Goal: Task Accomplishment & Management: Use online tool/utility

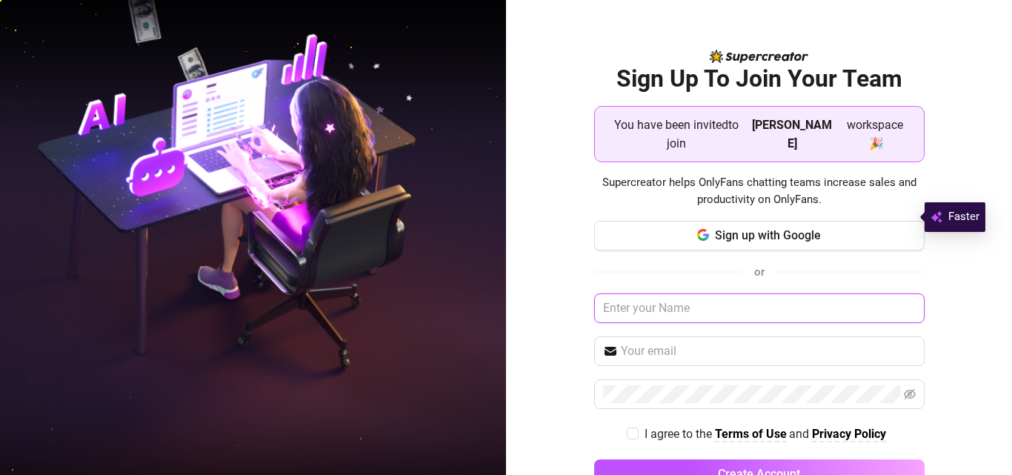
click at [686, 294] on input "text" at bounding box center [759, 308] width 331 height 30
click at [687, 293] on input "text" at bounding box center [759, 308] width 331 height 30
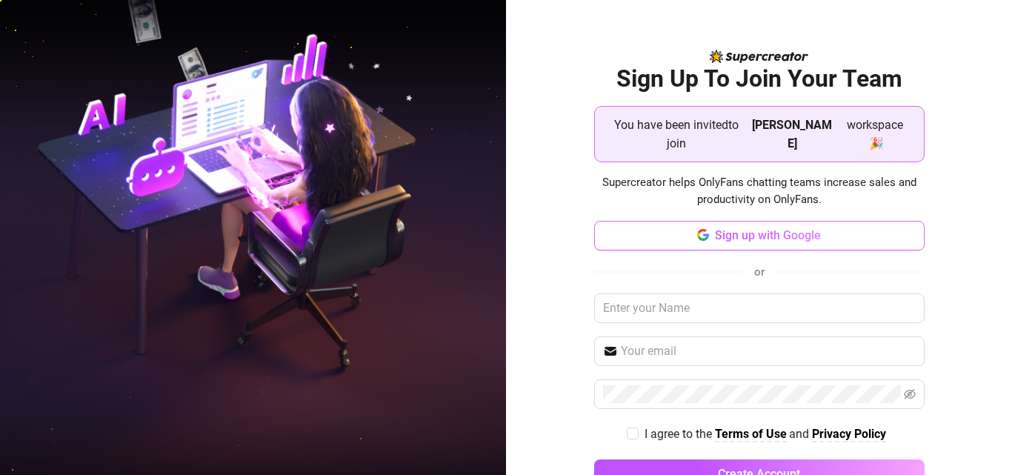
click at [738, 228] on span "Sign up with Google" at bounding box center [768, 235] width 106 height 14
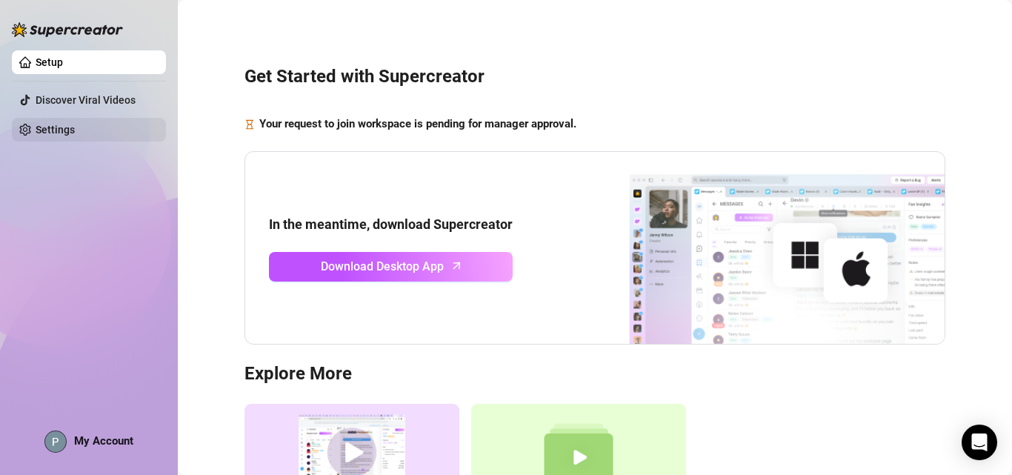
click at [64, 132] on link "Settings" at bounding box center [55, 130] width 39 height 12
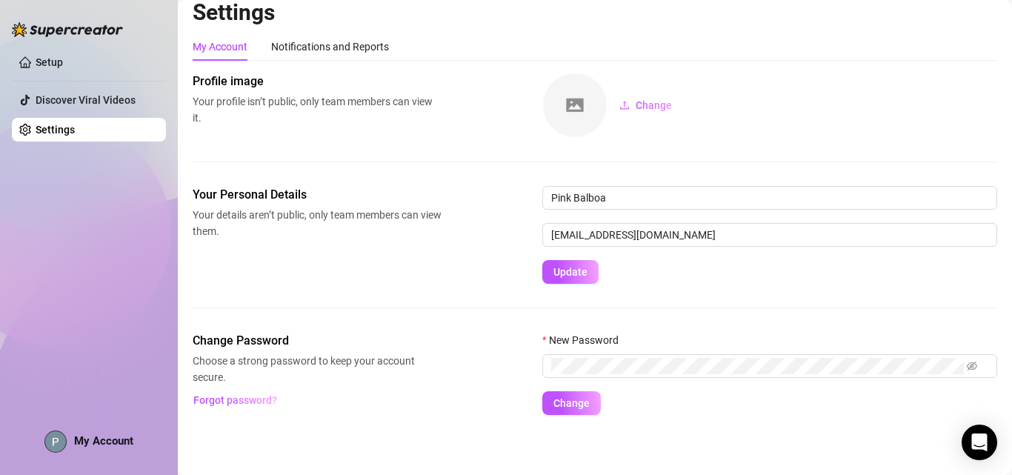
scroll to position [15, 0]
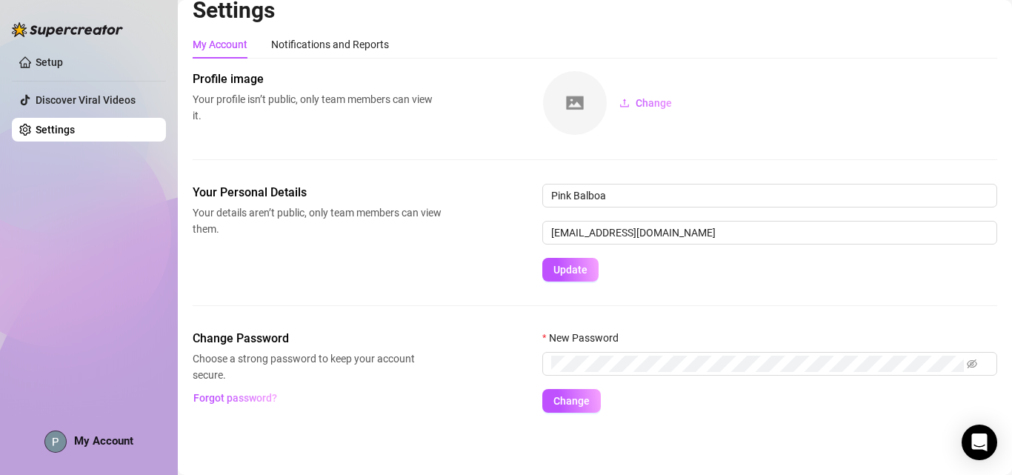
click at [402, 258] on div "Your Personal Details Your details aren’t public, only team members can view th…" at bounding box center [595, 233] width 805 height 98
click at [63, 56] on link "Setup" at bounding box center [49, 62] width 27 height 12
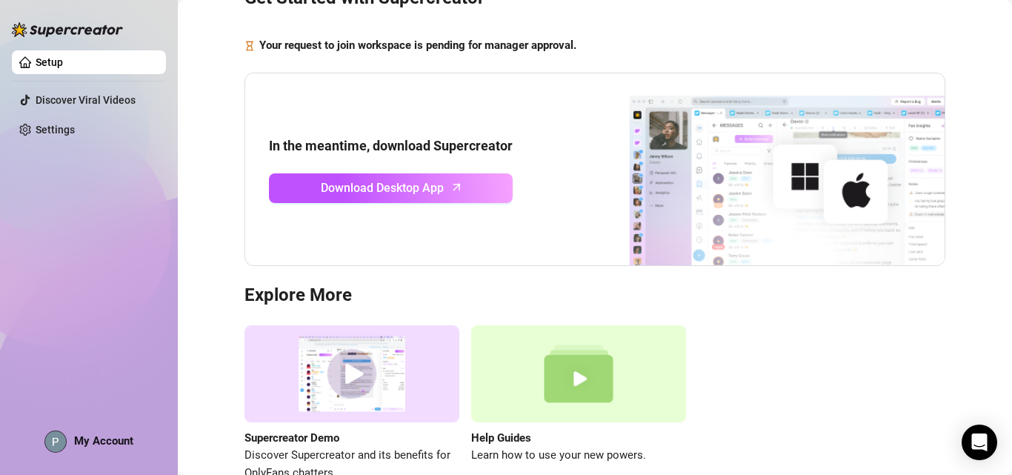
scroll to position [167, 0]
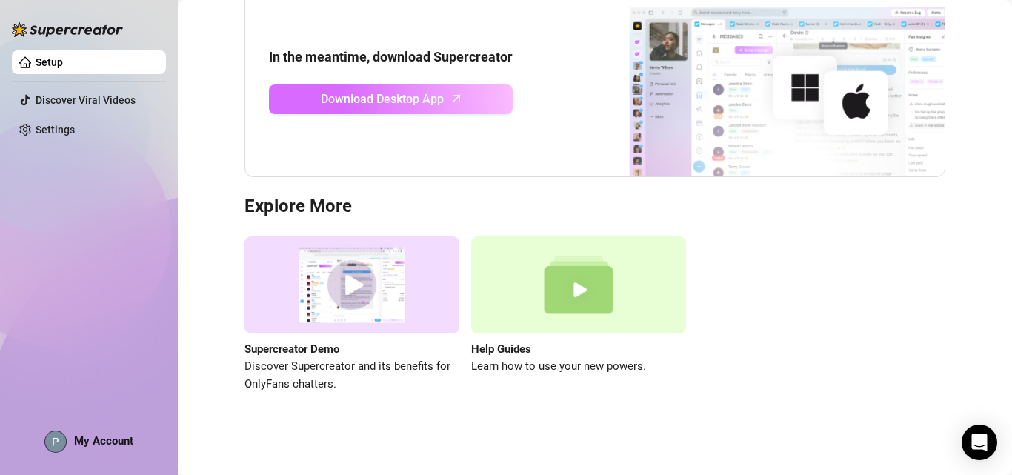
click at [468, 90] on link "Download Desktop App" at bounding box center [391, 99] width 244 height 30
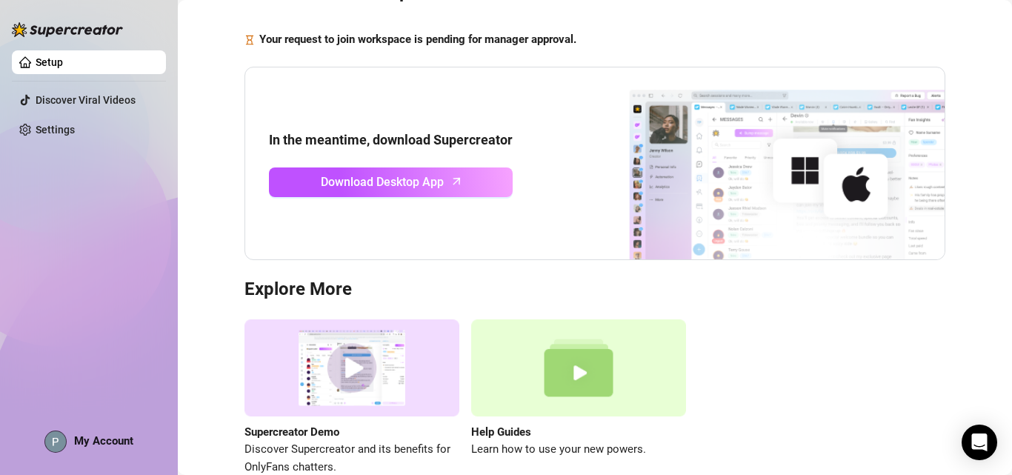
scroll to position [0, 0]
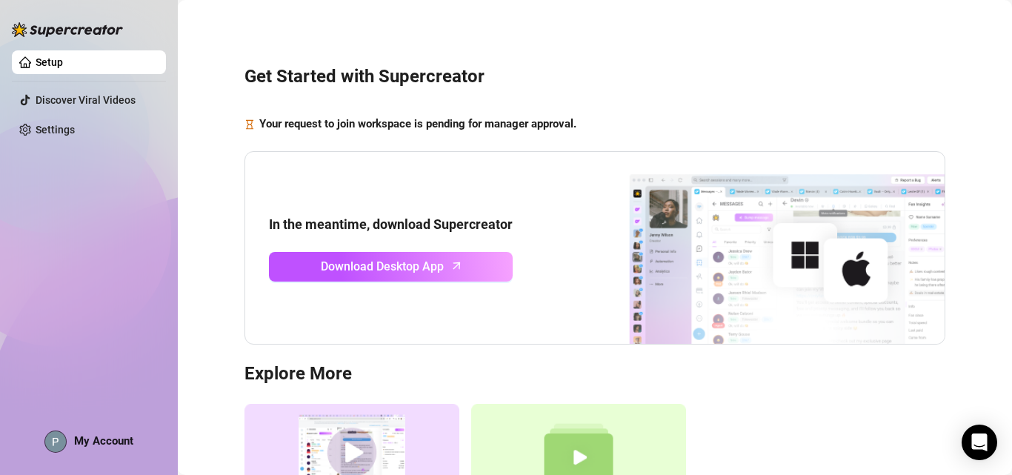
click at [302, 164] on div "In the meantime, download Supercreator Download Desktop App" at bounding box center [595, 248] width 701 height 194
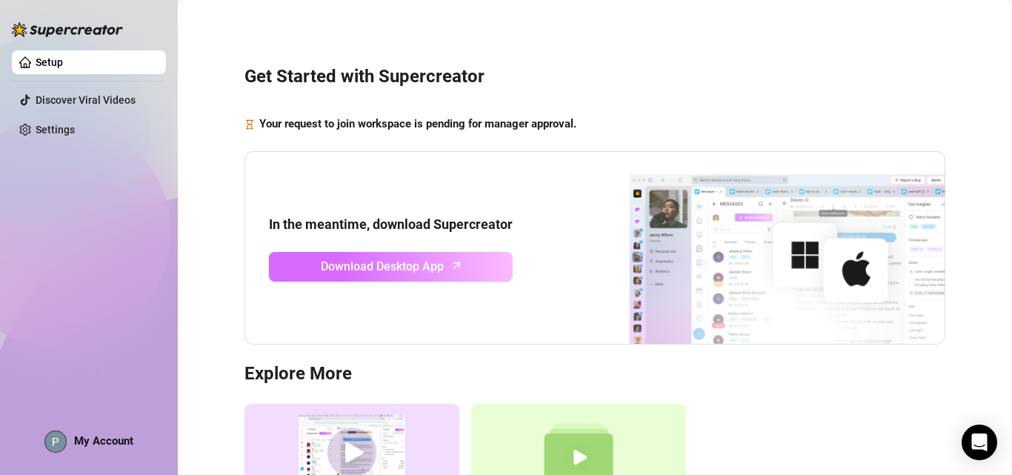
click at [438, 274] on span "Download Desktop App" at bounding box center [382, 266] width 123 height 19
